Goal: Transaction & Acquisition: Book appointment/travel/reservation

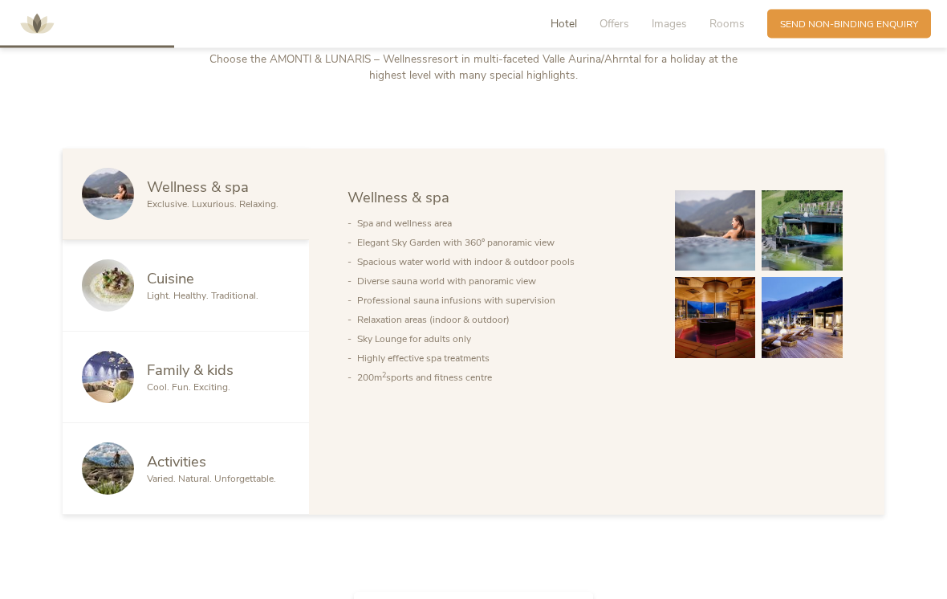
click at [145, 311] on div at bounding box center [114, 286] width 65 height 52
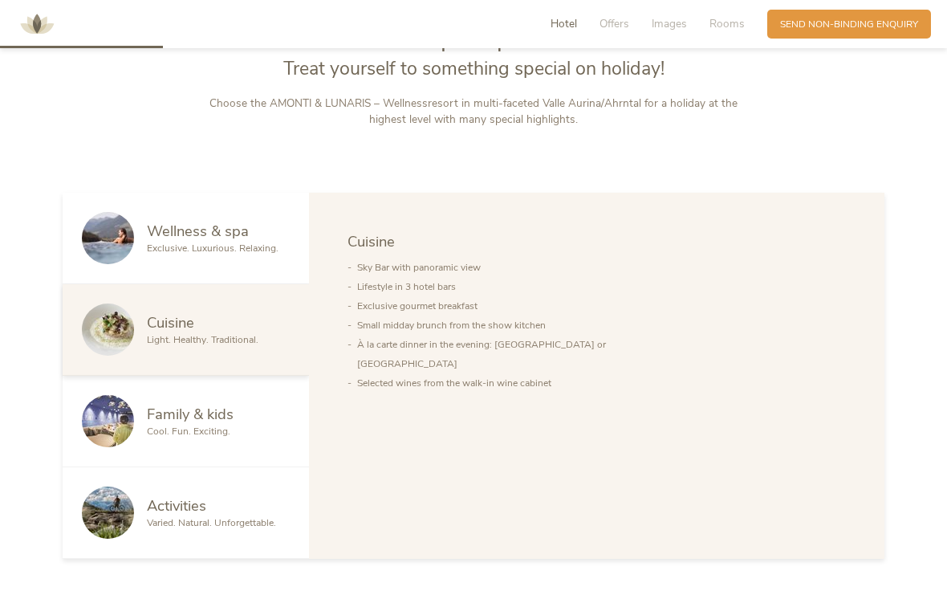
scroll to position [697, 0]
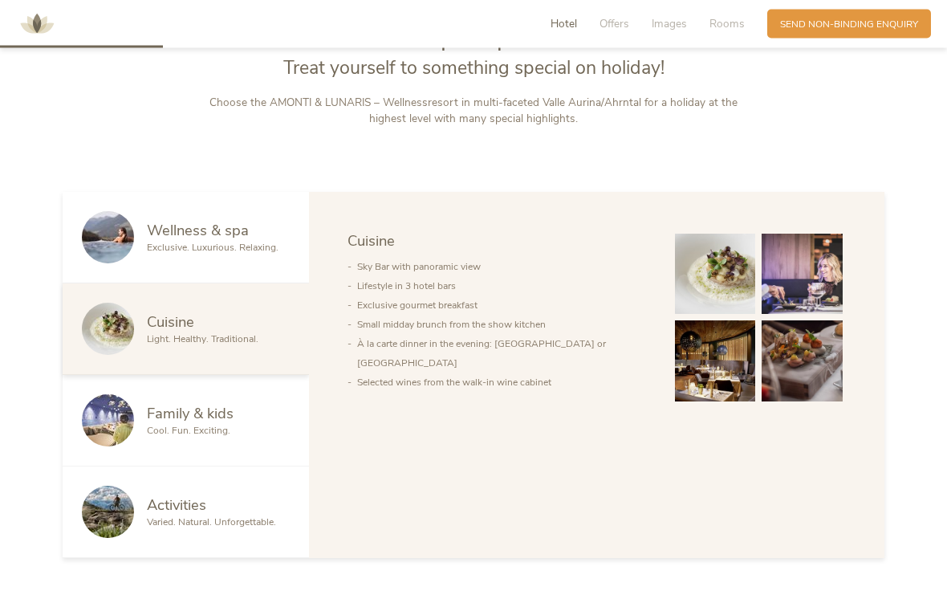
click at [567, 23] on span "Hotel" at bounding box center [563, 23] width 26 height 15
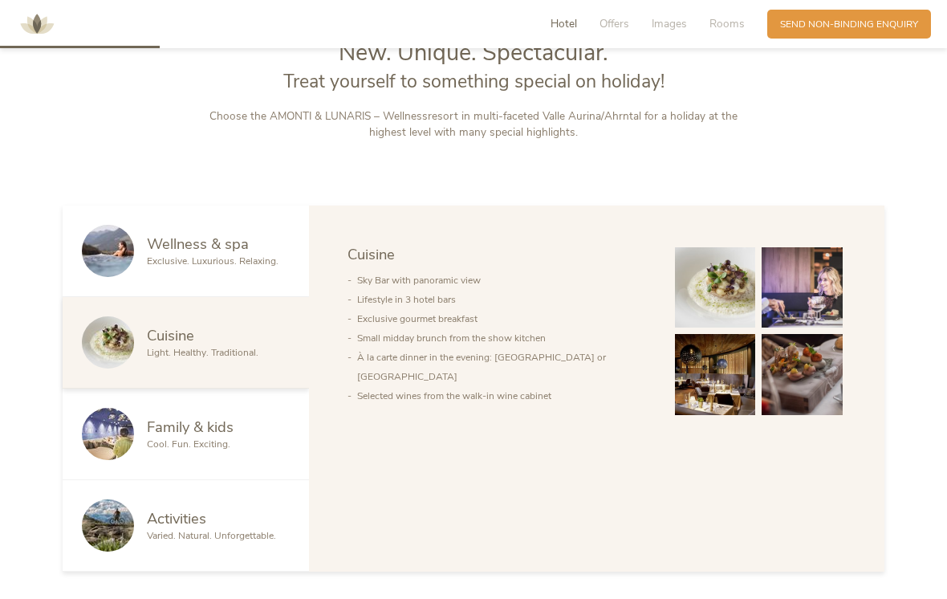
scroll to position [680, 0]
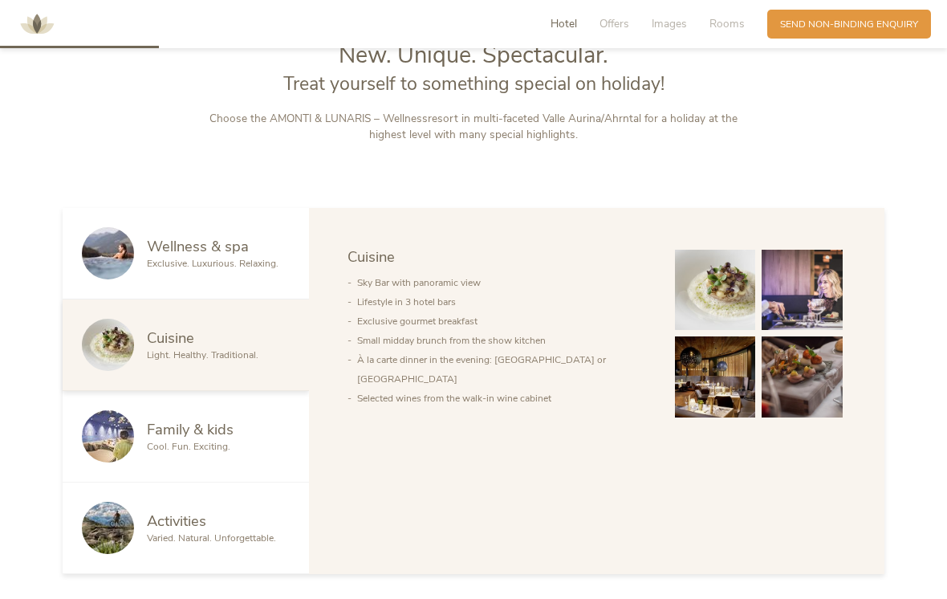
click at [725, 29] on span "Rooms" at bounding box center [726, 23] width 35 height 15
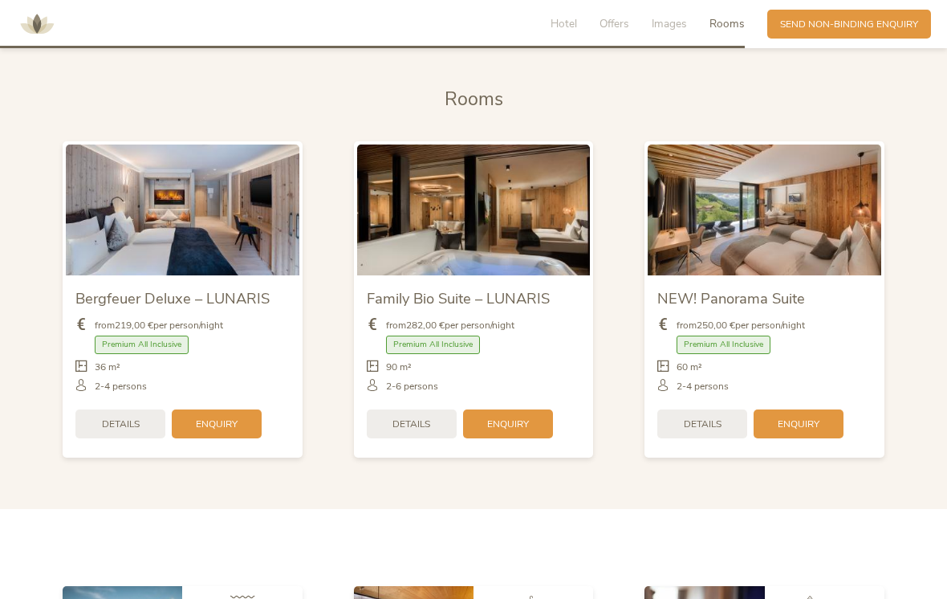
scroll to position [3169, 0]
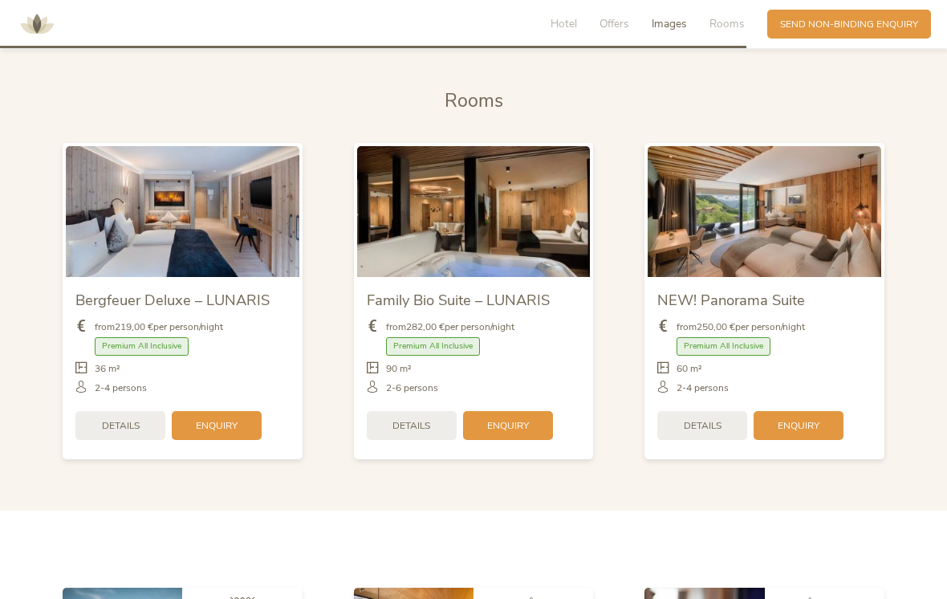
click at [420, 440] on div "Details" at bounding box center [412, 425] width 90 height 29
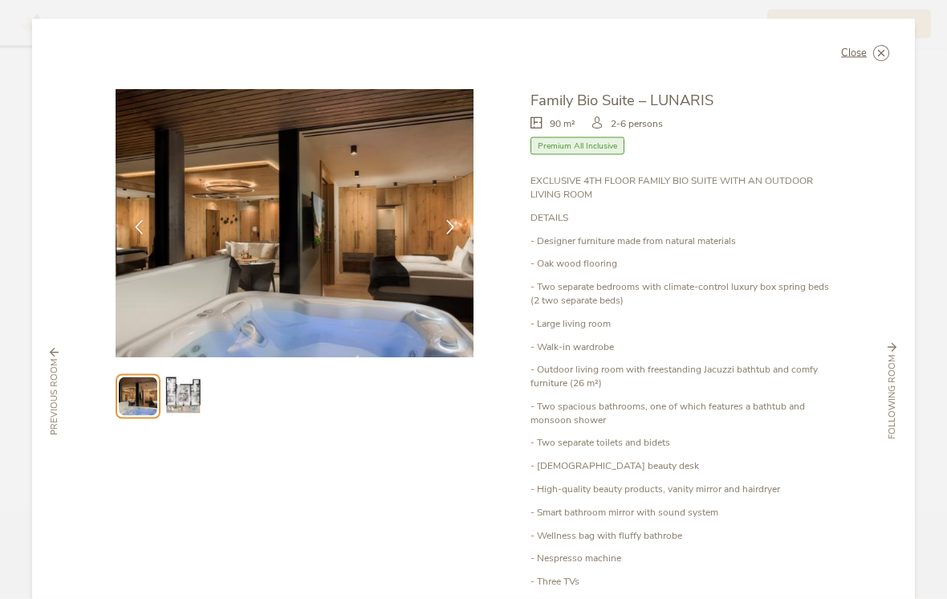
scroll to position [2676, 0]
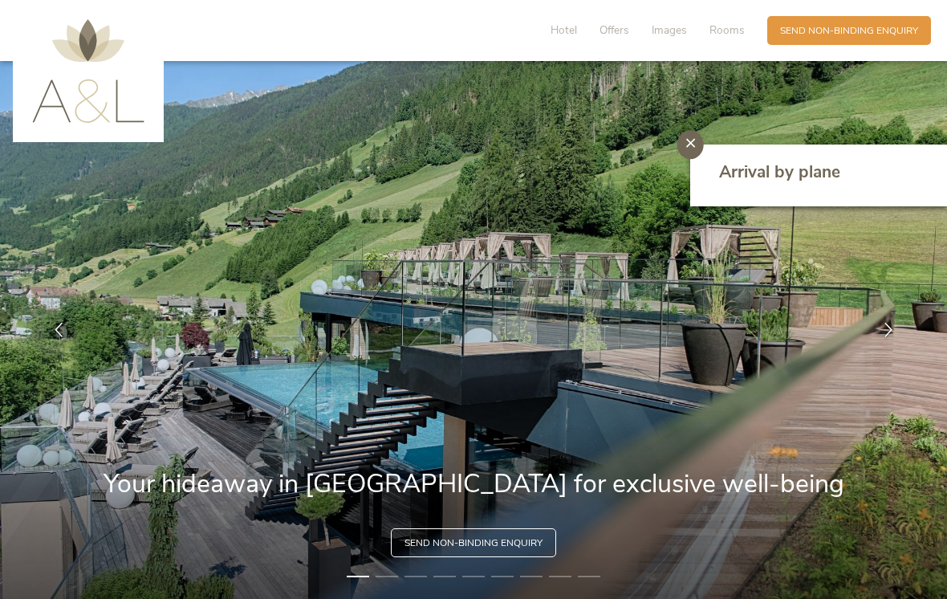
click at [740, 34] on span "Rooms" at bounding box center [726, 29] width 35 height 15
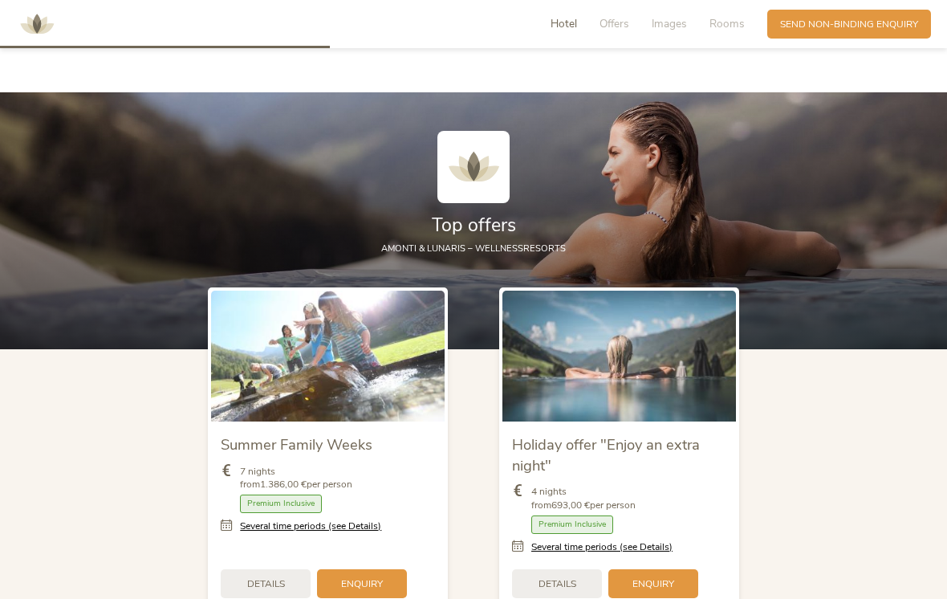
click at [717, 27] on span "Rooms" at bounding box center [726, 23] width 35 height 15
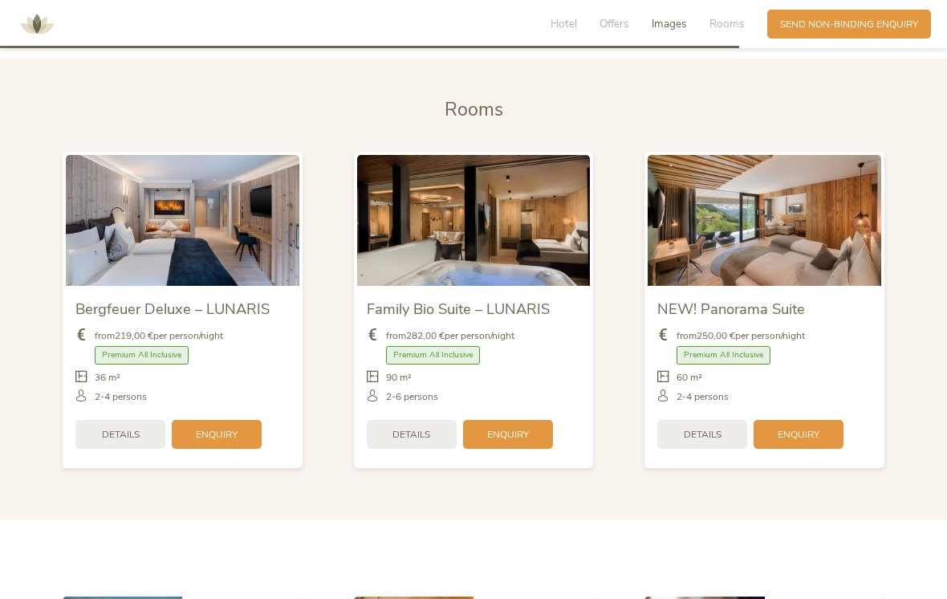
scroll to position [3161, 0]
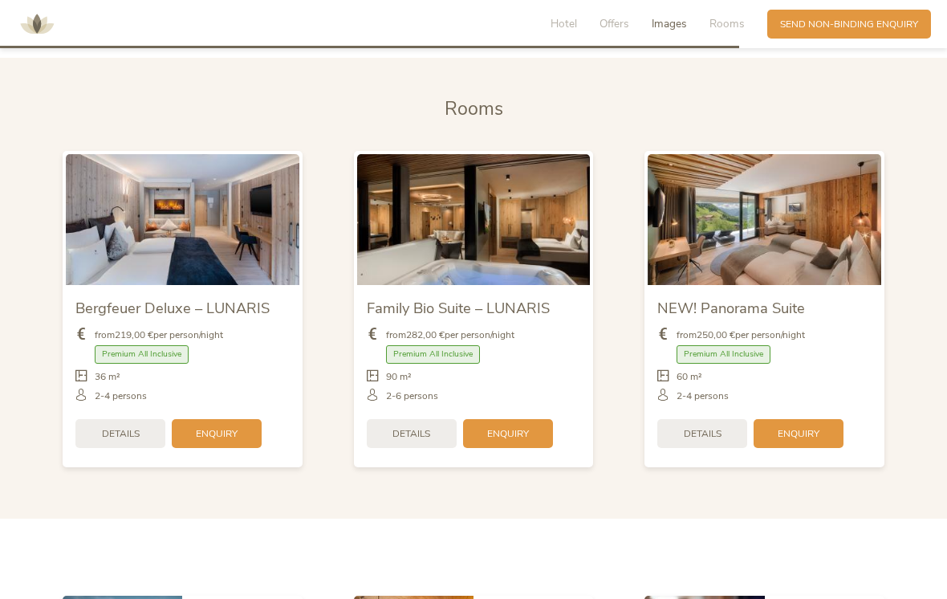
click at [398, 412] on div "from 282,00 € per person/night Premium All Inclusive 90 m²" at bounding box center [474, 366] width 214 height 94
click at [717, 441] on span "Details" at bounding box center [703, 434] width 38 height 14
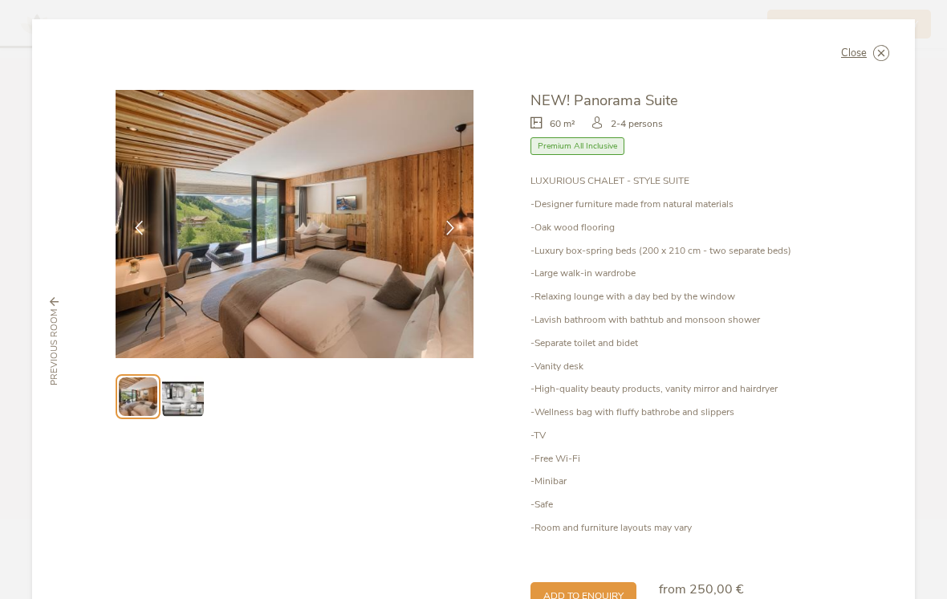
scroll to position [-2, 0]
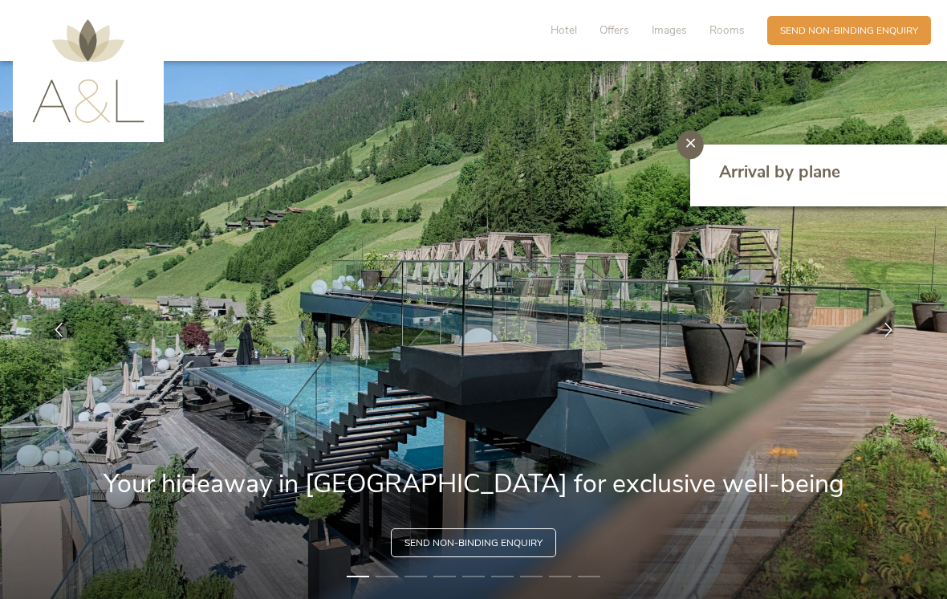
click at [737, 32] on span "Rooms" at bounding box center [726, 29] width 35 height 15
click at [46, 81] on img at bounding box center [88, 71] width 112 height 104
click at [676, 23] on span "Images" at bounding box center [669, 29] width 35 height 15
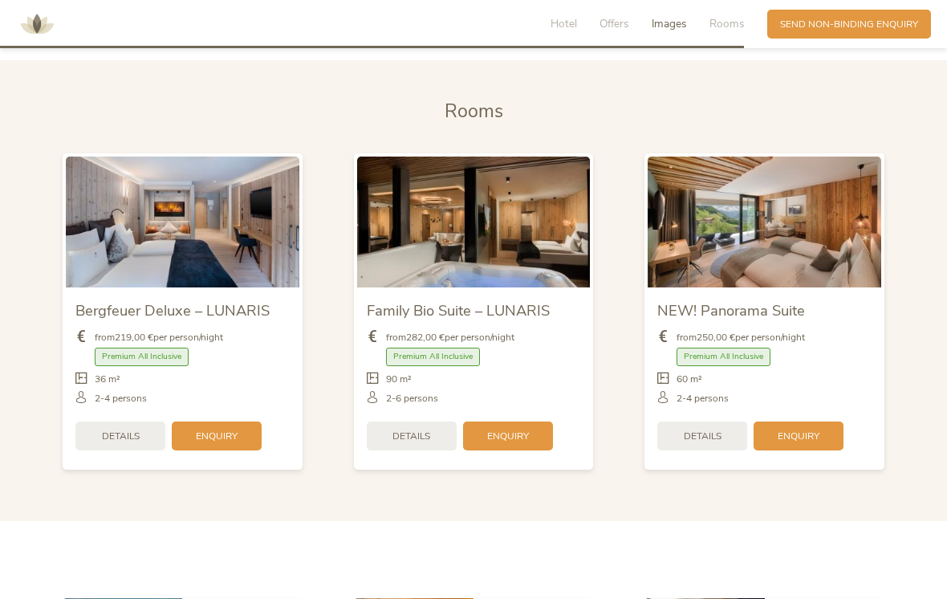
scroll to position [3158, 0]
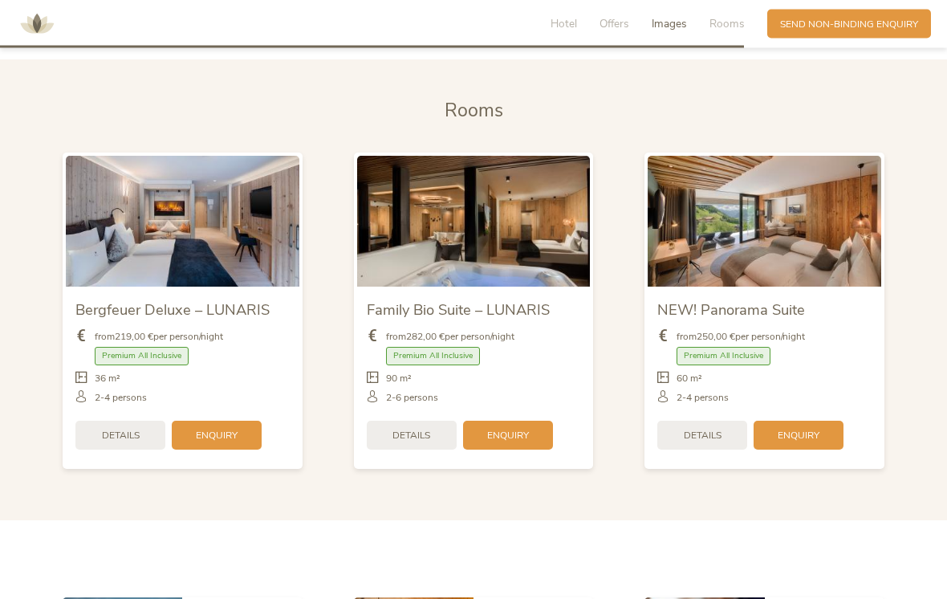
click at [392, 249] on img at bounding box center [474, 221] width 234 height 131
click at [370, 287] on img at bounding box center [474, 221] width 234 height 131
click at [390, 447] on div "Details" at bounding box center [412, 434] width 90 height 29
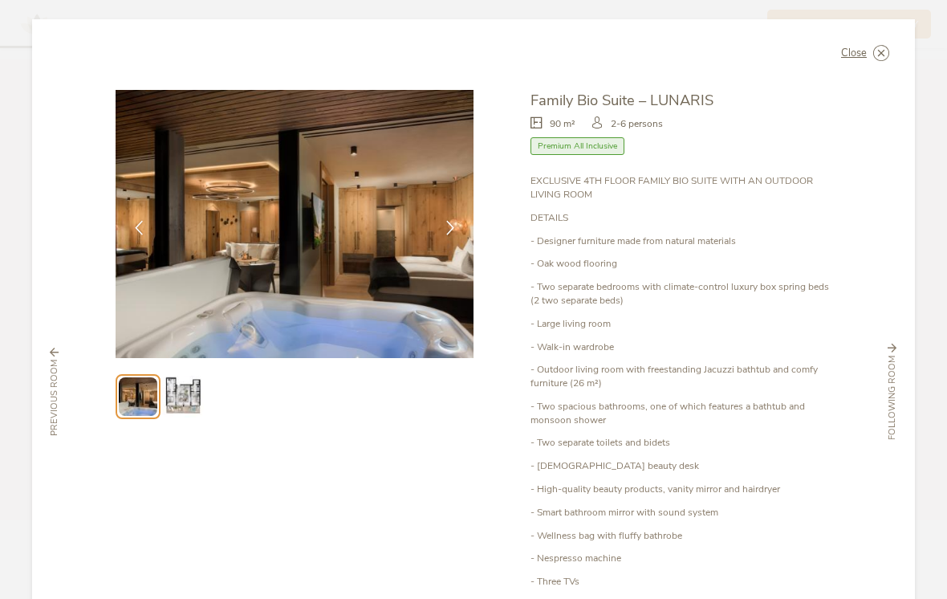
scroll to position [0, 0]
click at [0, 0] on icon at bounding box center [0, 0] width 0 height 0
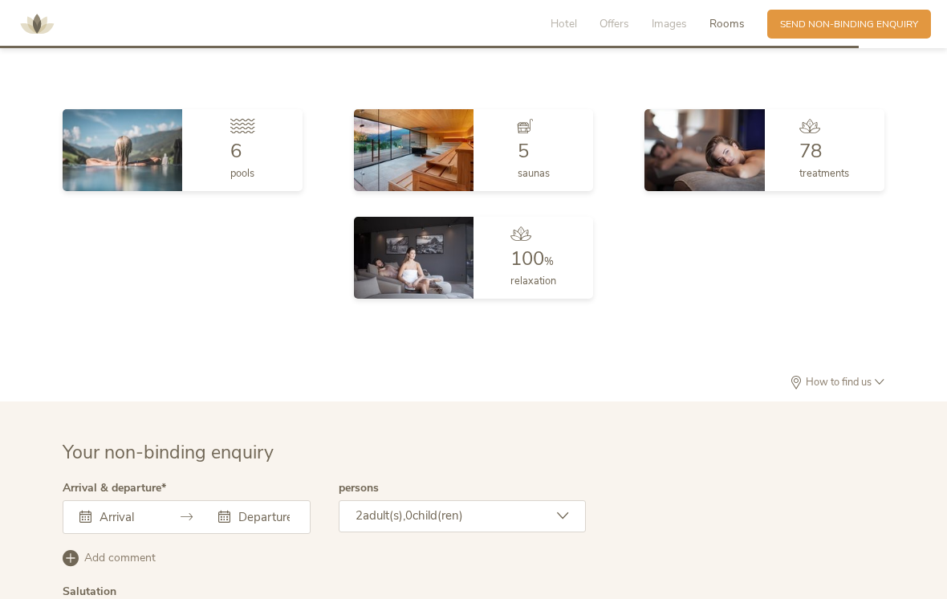
scroll to position [3649, 0]
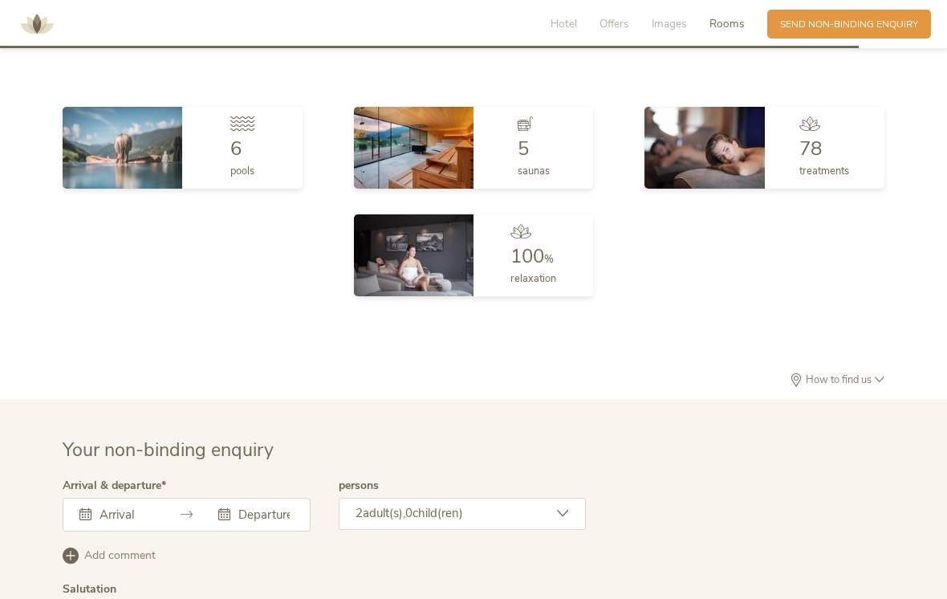
click at [841, 158] on div "78" at bounding box center [824, 148] width 50 height 19
click at [835, 131] on div at bounding box center [824, 127] width 50 height 22
click at [855, 162] on div "78 treatments" at bounding box center [825, 148] width 120 height 82
click at [749, 179] on img at bounding box center [704, 148] width 120 height 82
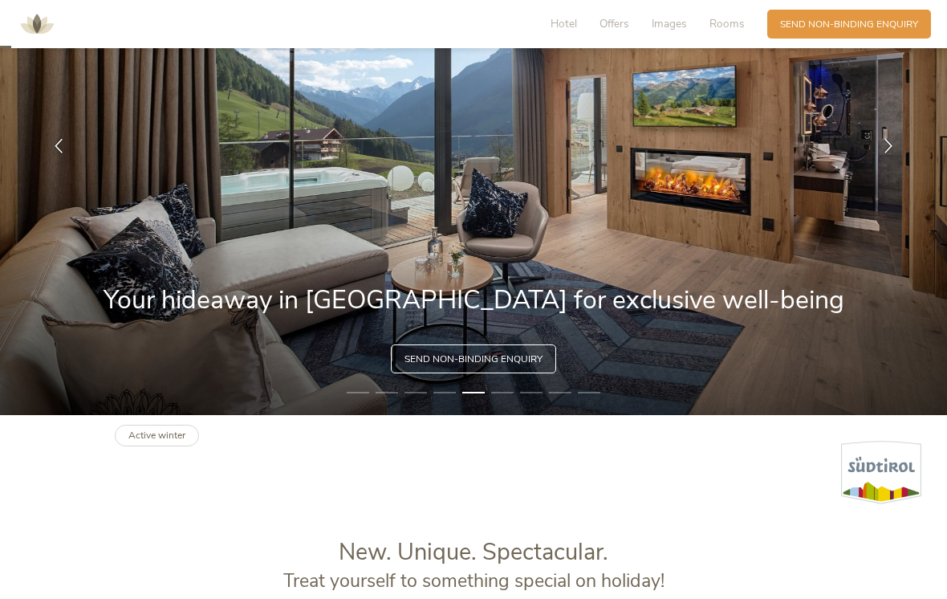
scroll to position [0, 0]
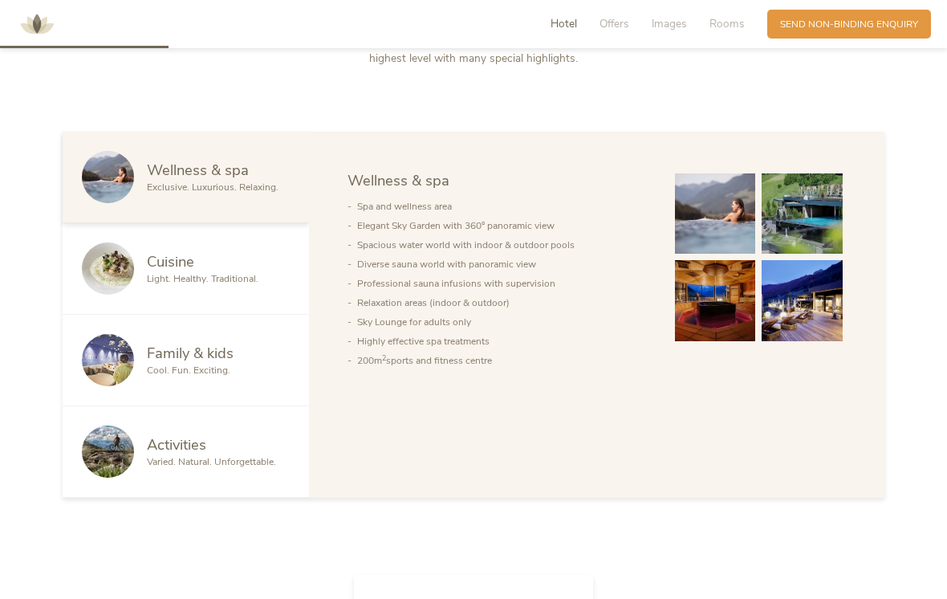
scroll to position [766, 0]
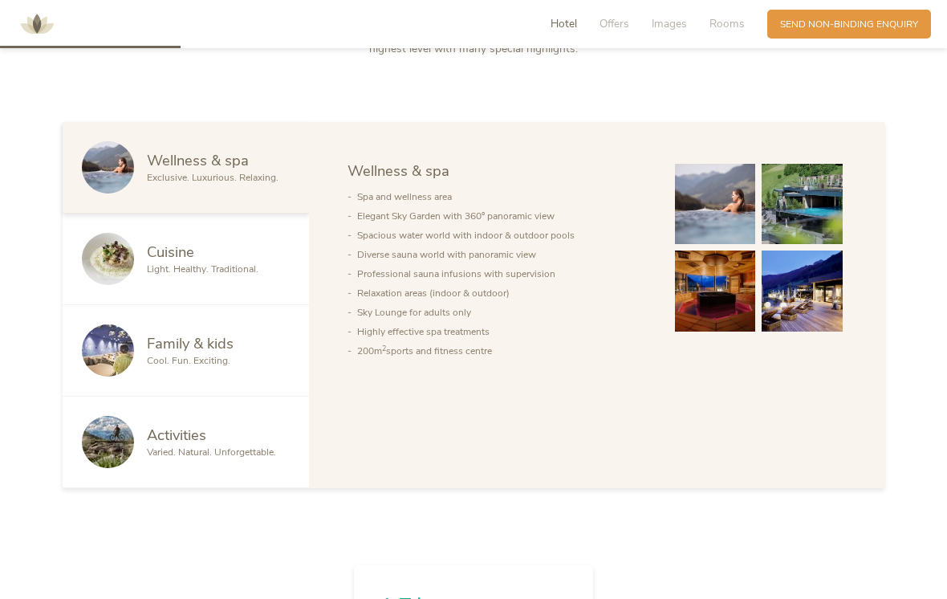
click at [132, 280] on img at bounding box center [108, 259] width 52 height 52
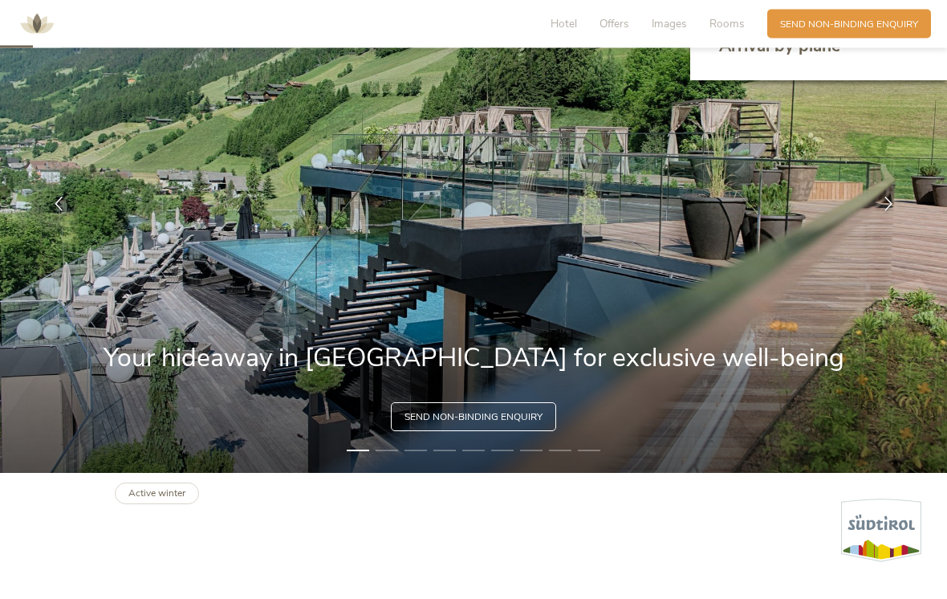
scroll to position [0, 0]
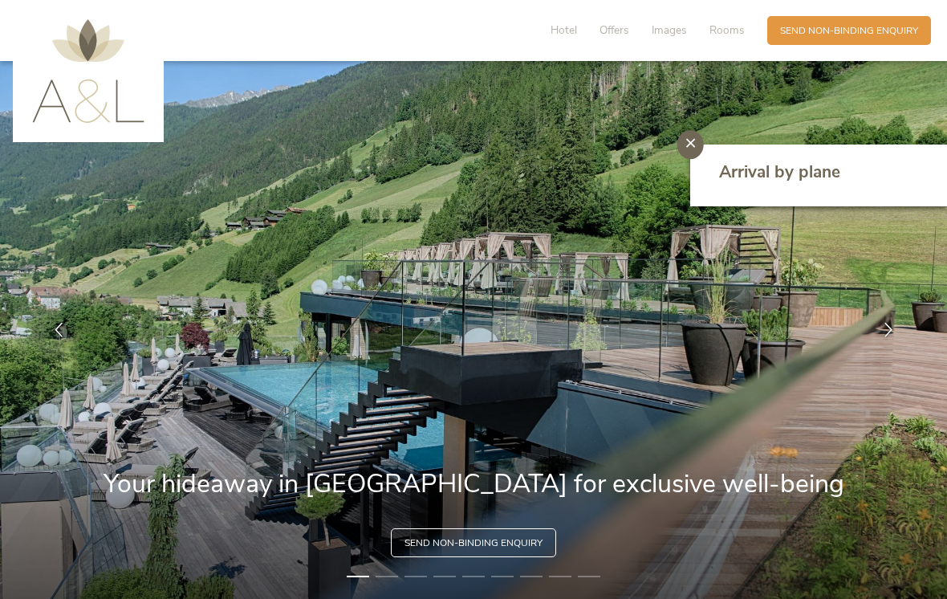
click at [683, 33] on span "Images" at bounding box center [669, 29] width 35 height 15
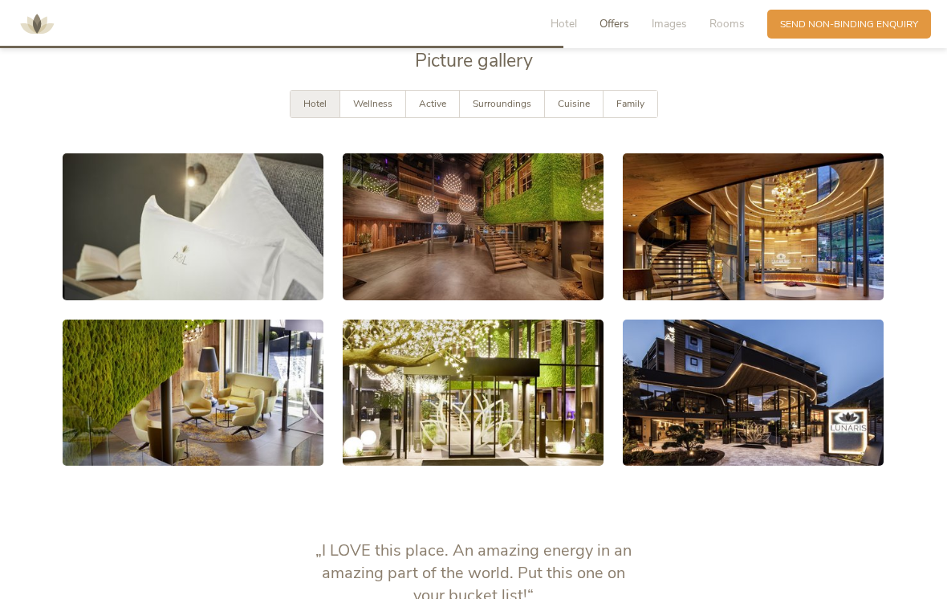
scroll to position [2446, 0]
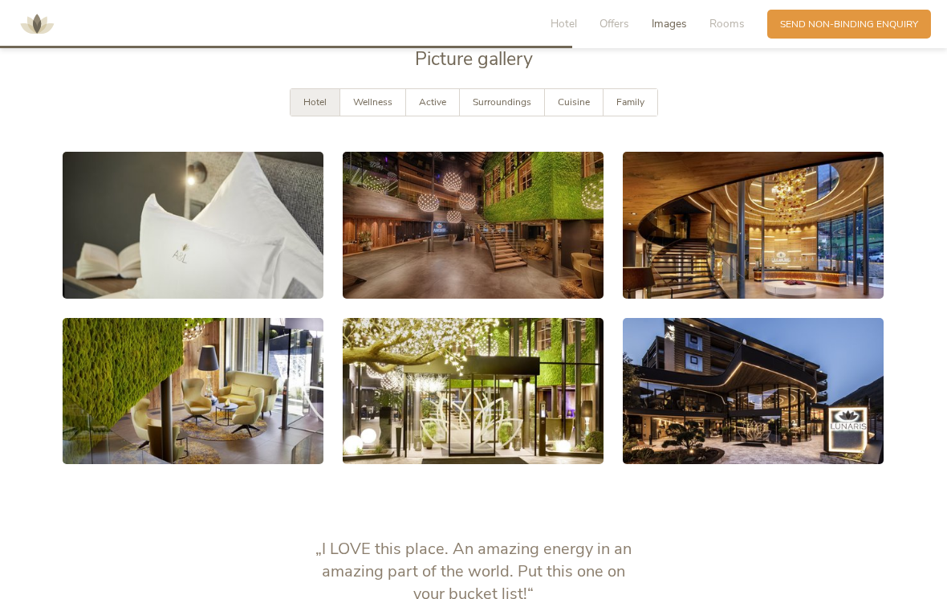
click at [108, 266] on link at bounding box center [193, 225] width 261 height 147
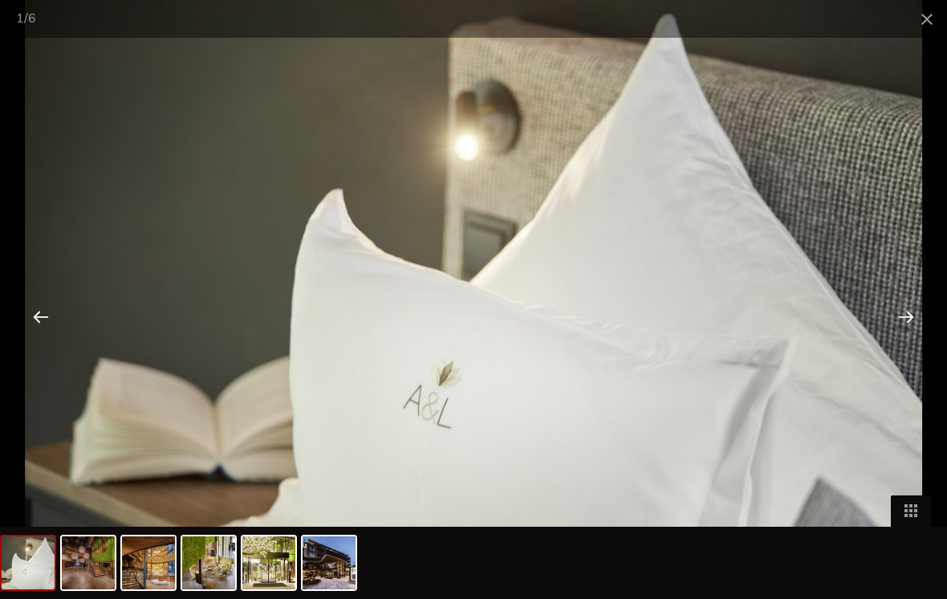
click at [913, 330] on div at bounding box center [906, 316] width 50 height 50
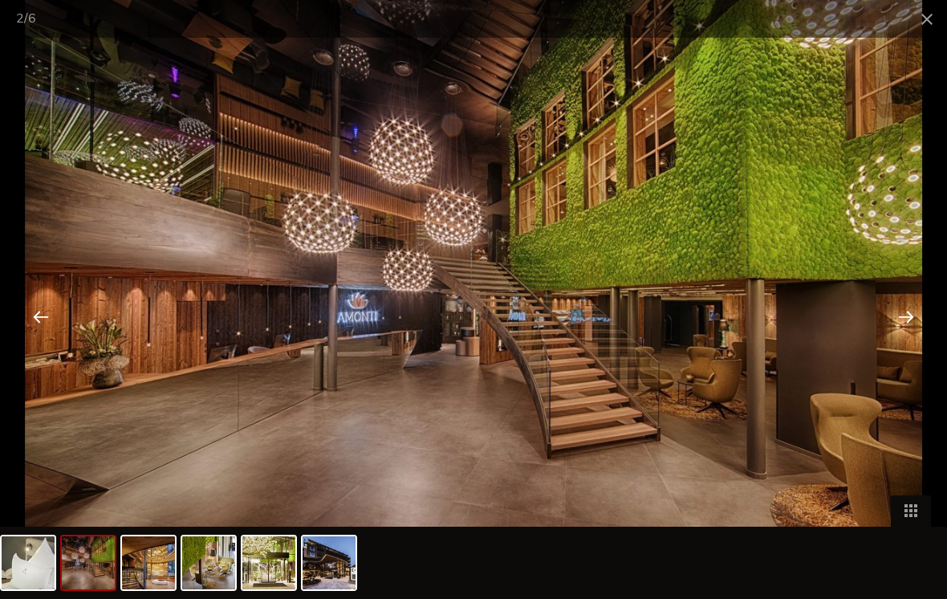
click at [911, 323] on div at bounding box center [906, 316] width 50 height 50
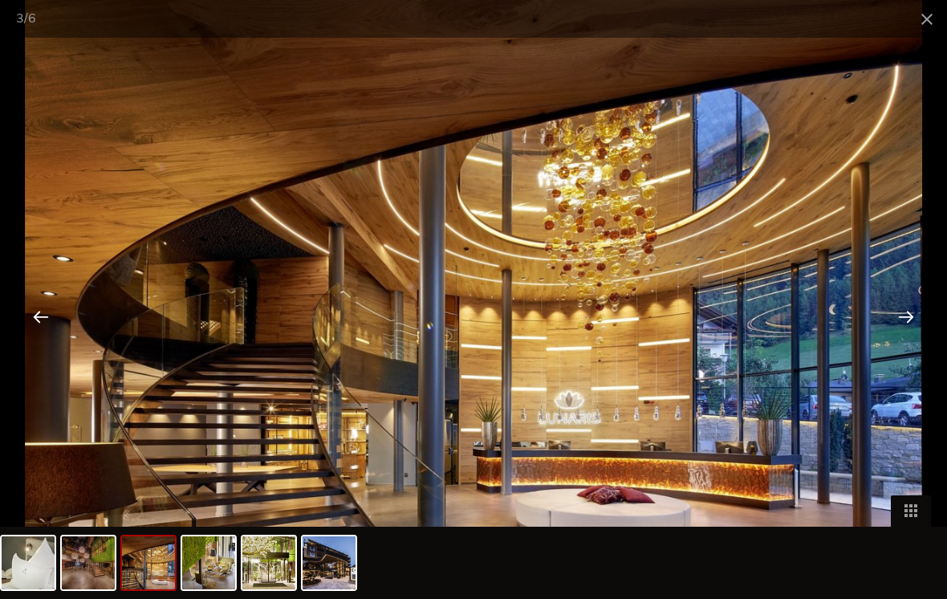
click at [914, 323] on div at bounding box center [906, 316] width 50 height 50
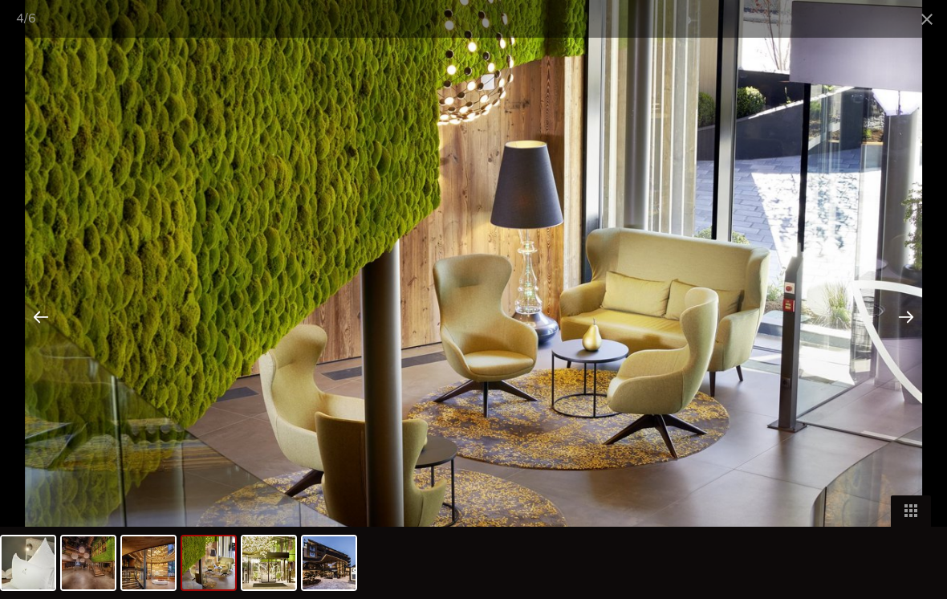
click at [916, 321] on div at bounding box center [906, 316] width 50 height 50
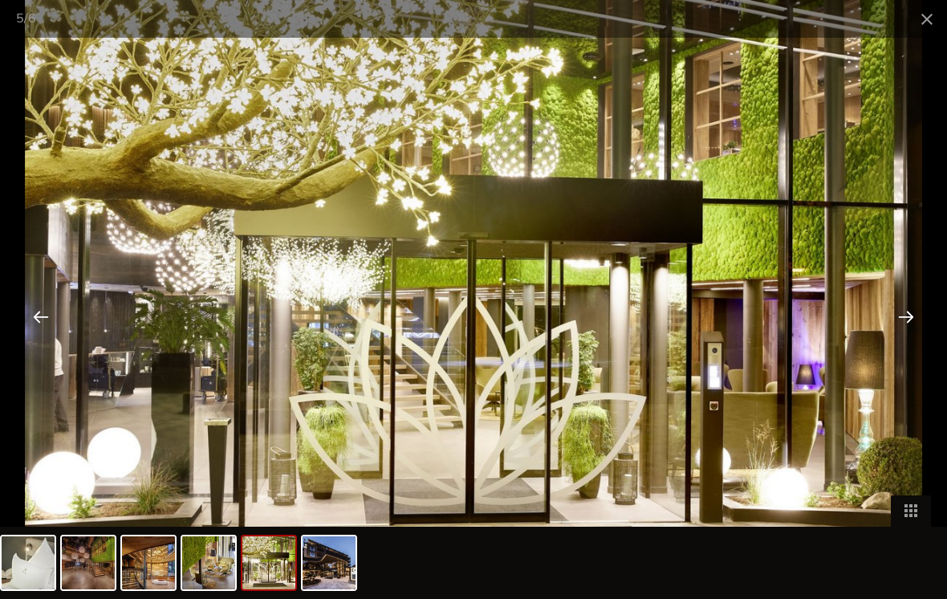
click at [916, 321] on div at bounding box center [906, 316] width 50 height 50
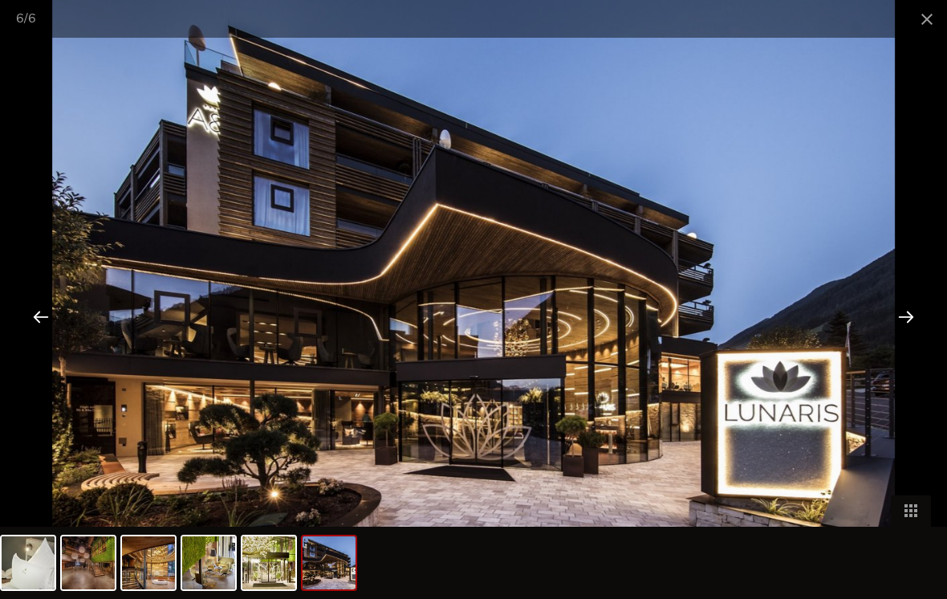
click at [920, 320] on div at bounding box center [906, 316] width 50 height 50
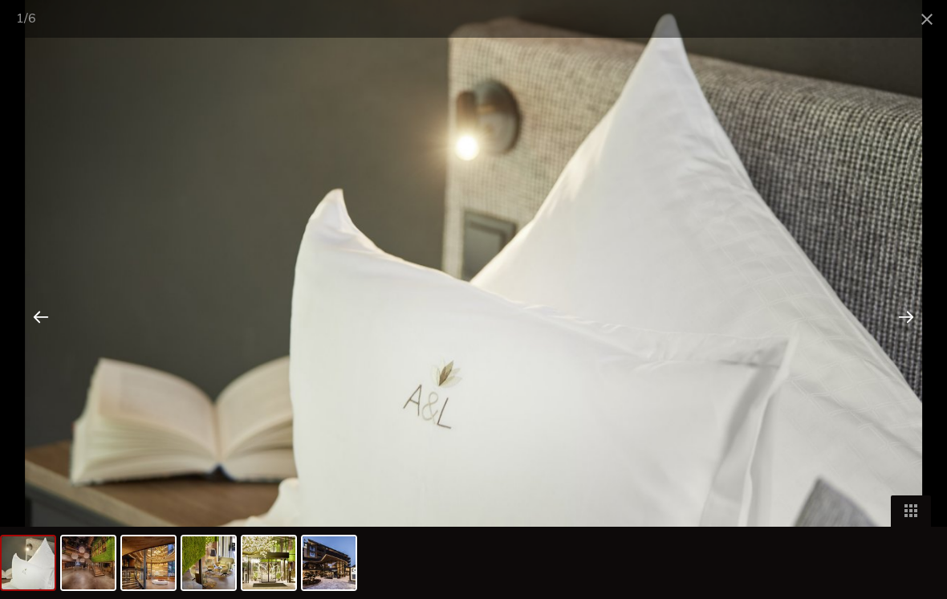
click at [916, 327] on div at bounding box center [906, 316] width 50 height 50
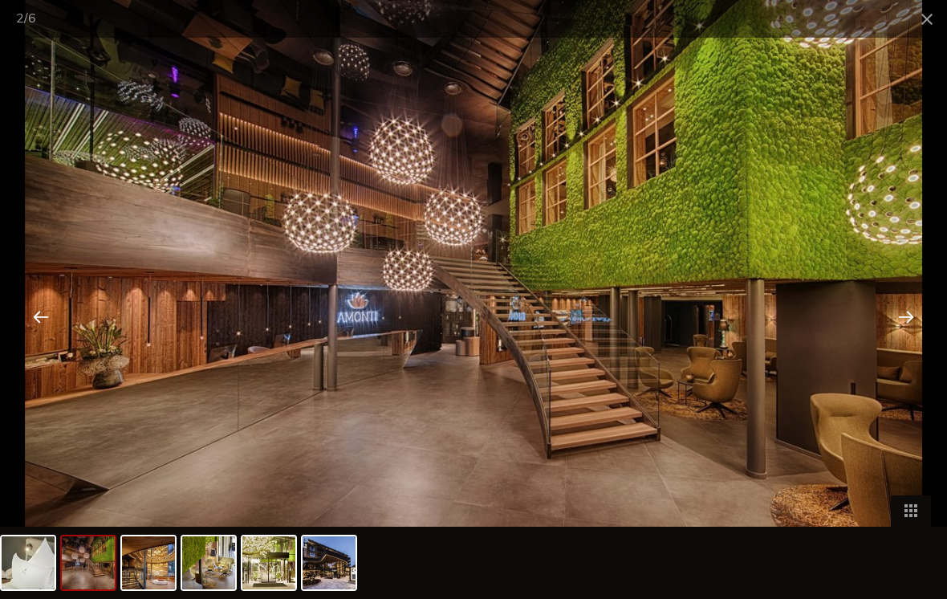
click at [922, 324] on div at bounding box center [906, 316] width 50 height 50
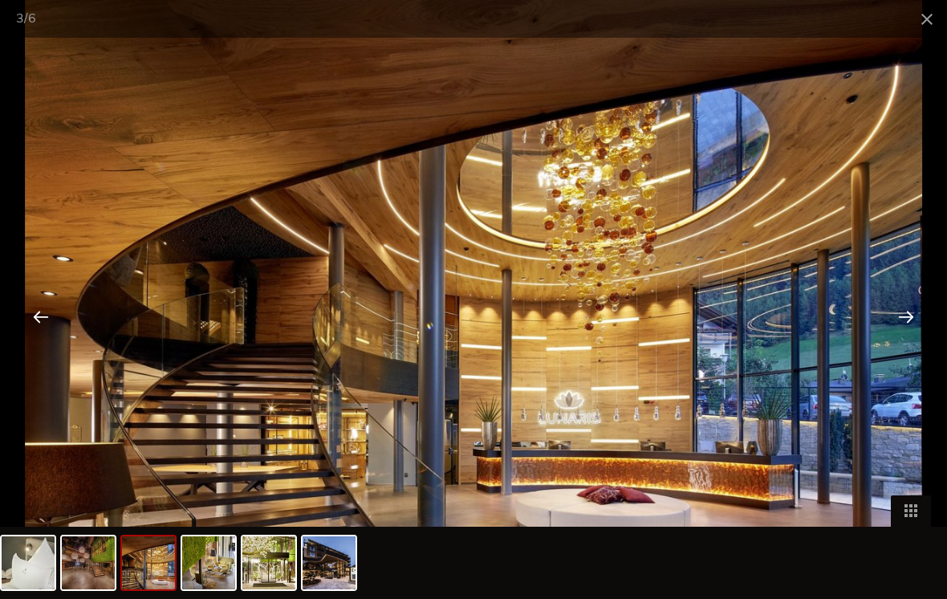
click at [83, 573] on img at bounding box center [88, 562] width 53 height 53
